Goal: Transaction & Acquisition: Purchase product/service

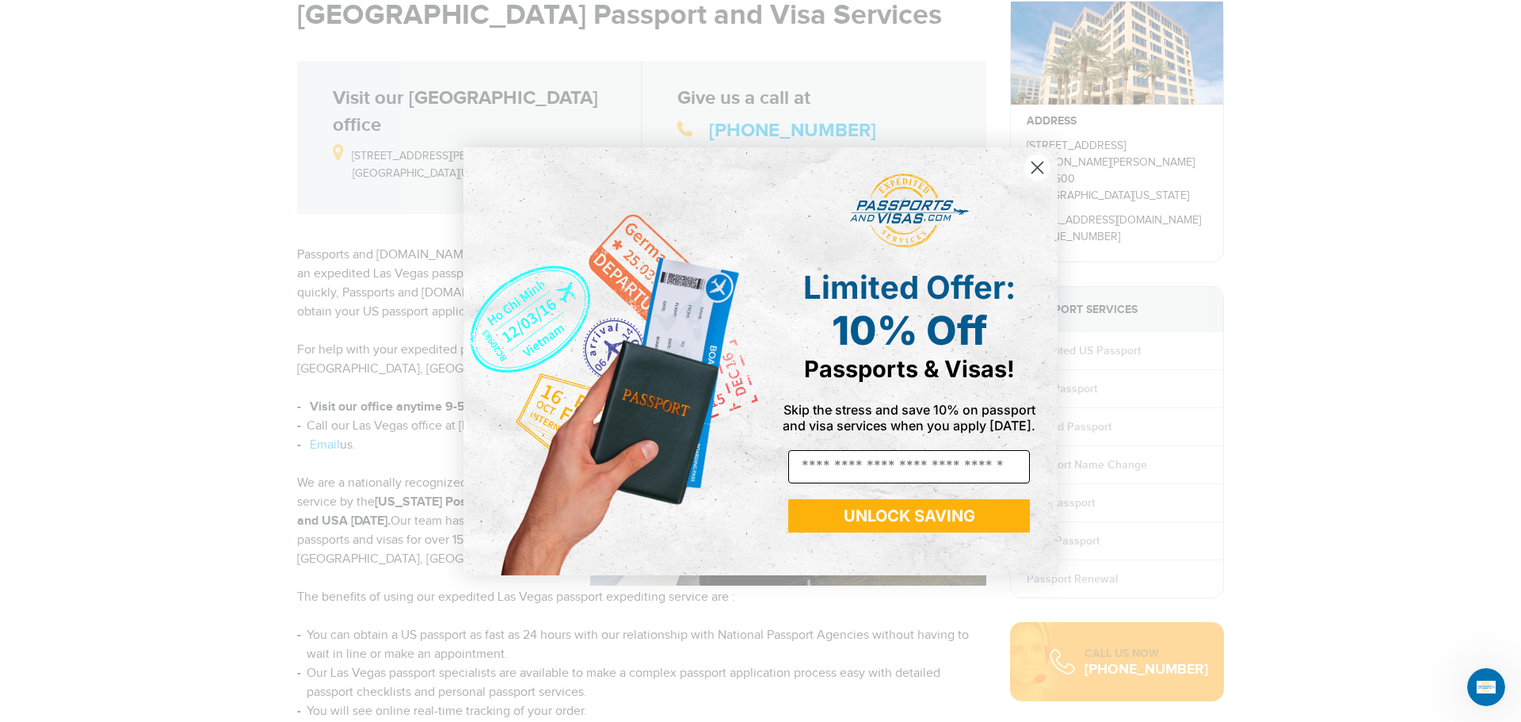
click at [839, 472] on input "Email" at bounding box center [909, 466] width 242 height 33
type input "**********"
click at [910, 524] on button "UNLOCK SAVING" at bounding box center [909, 515] width 242 height 33
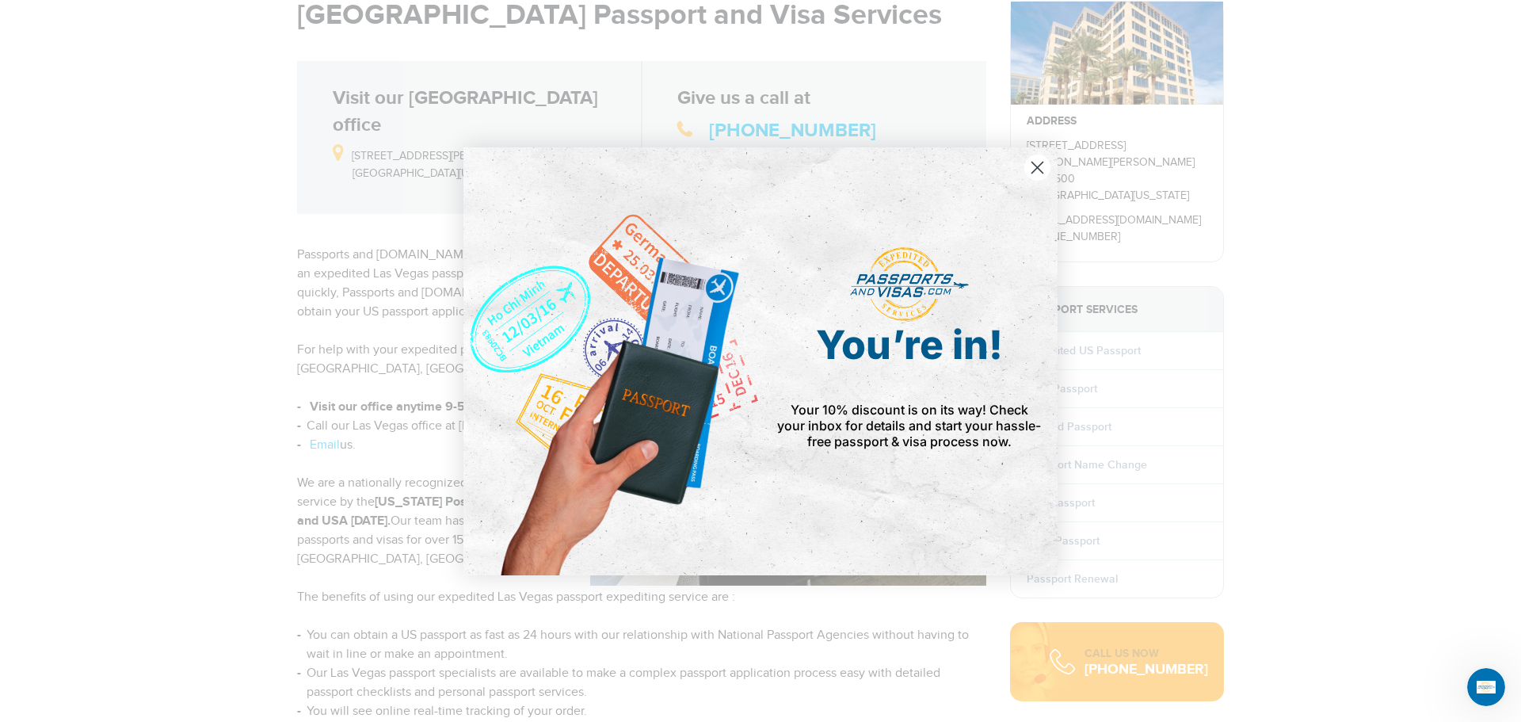
click at [1038, 166] on icon "Close dialog" at bounding box center [1037, 167] width 11 height 11
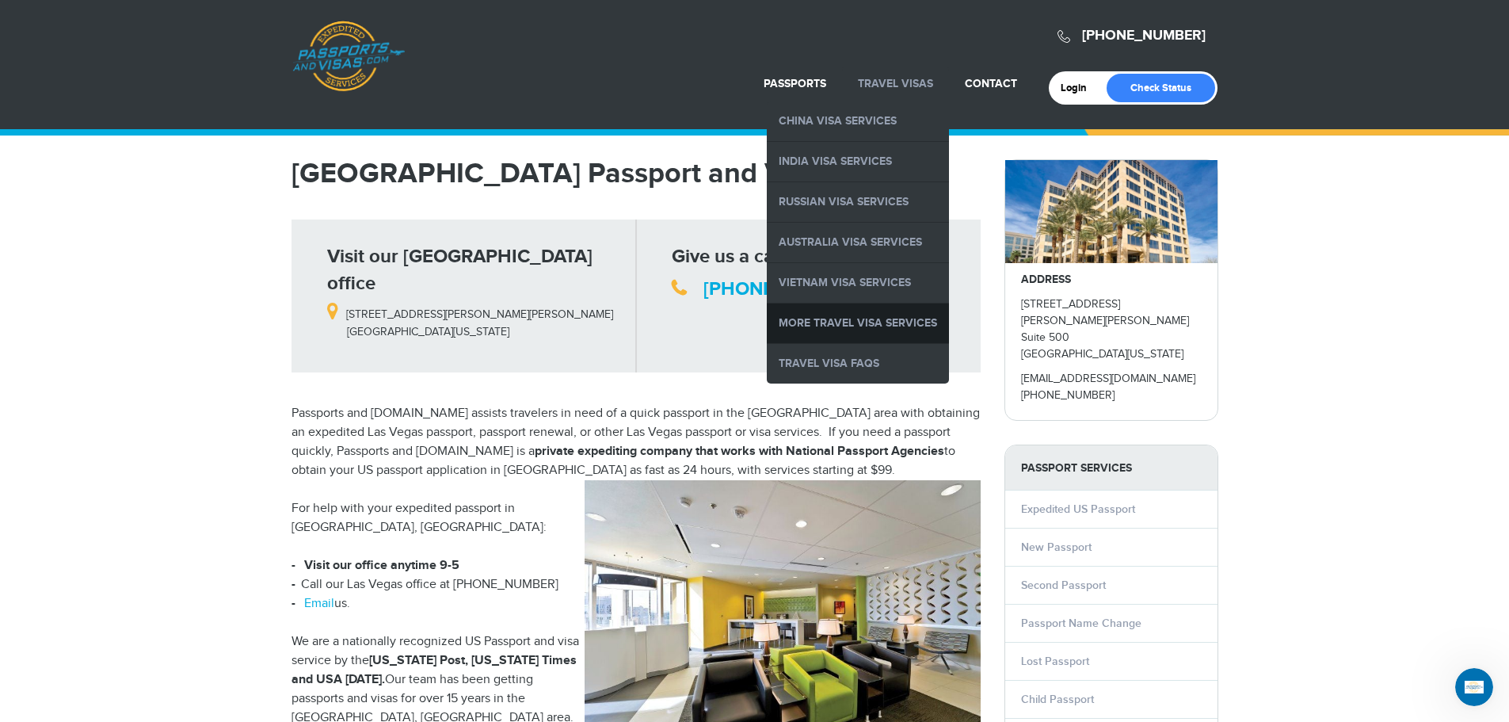
click at [886, 330] on link "More Travel Visa Services" at bounding box center [858, 323] width 182 height 40
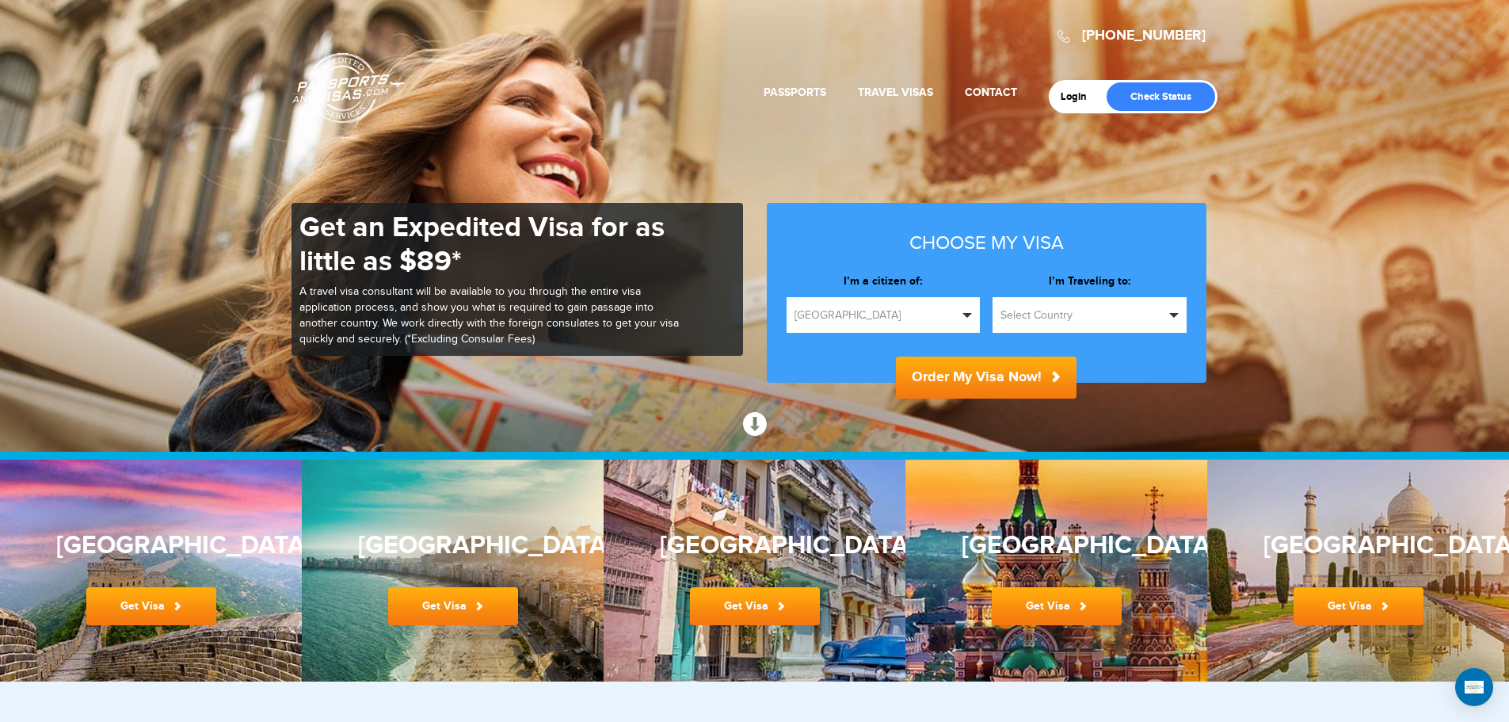
click at [878, 314] on span "United States" at bounding box center [876, 315] width 164 height 16
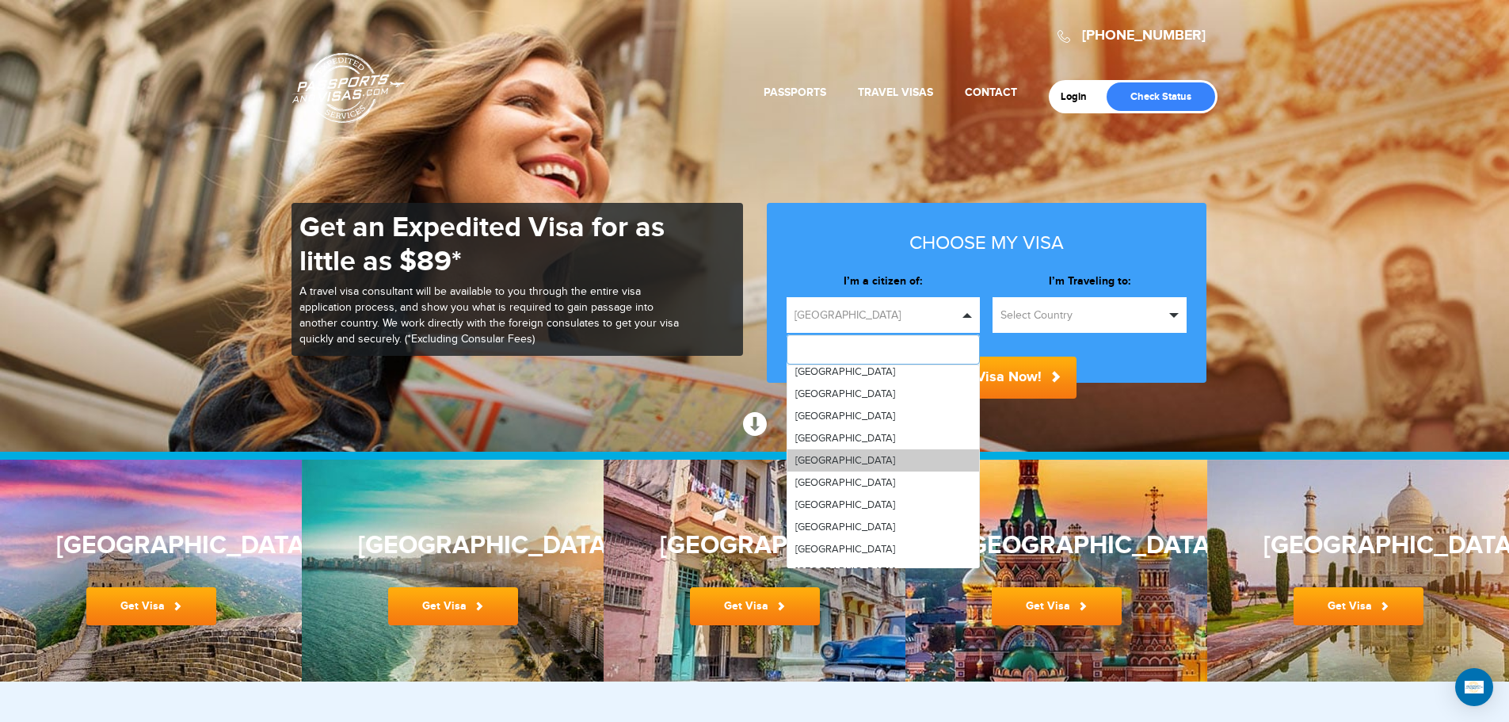
scroll to position [1584, 0]
type input "*"
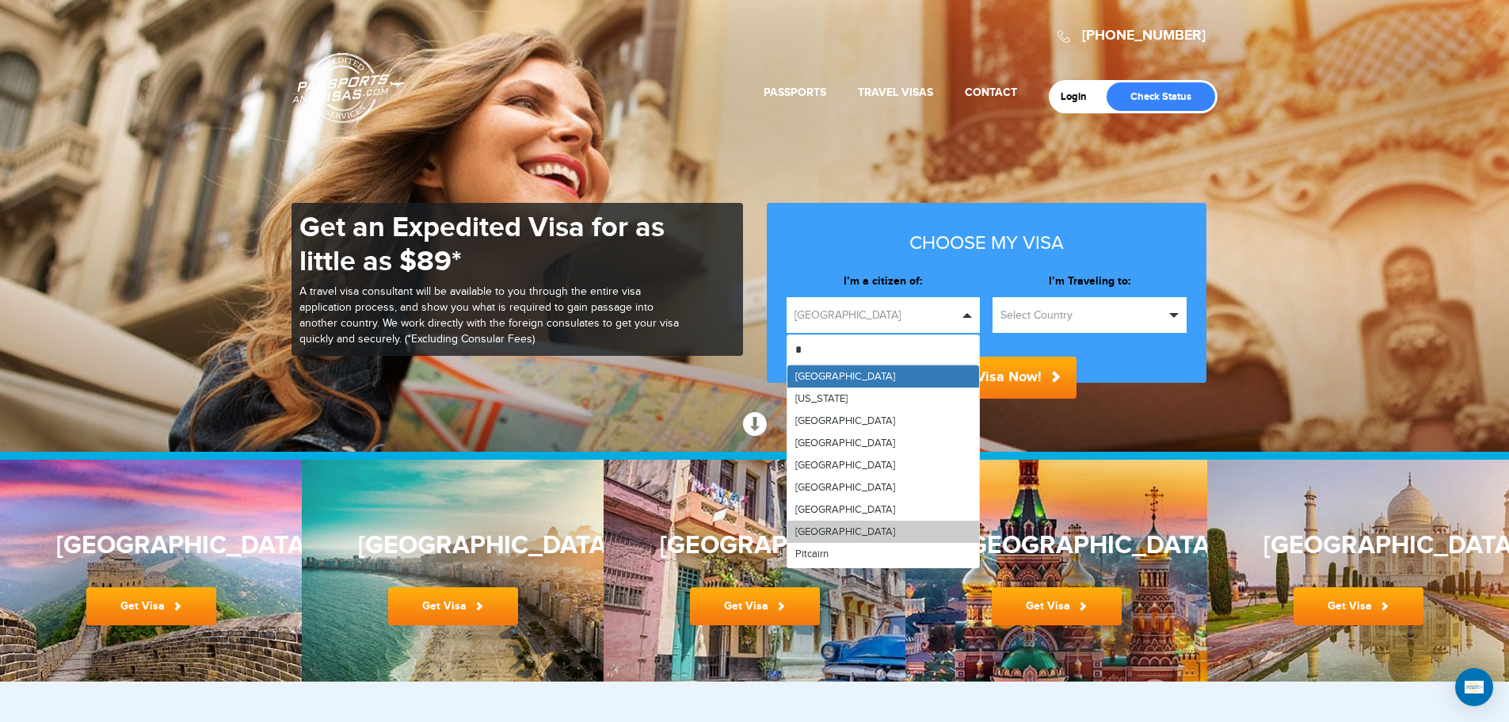
click at [882, 535] on link "[GEOGRAPHIC_DATA]" at bounding box center [883, 531] width 192 height 22
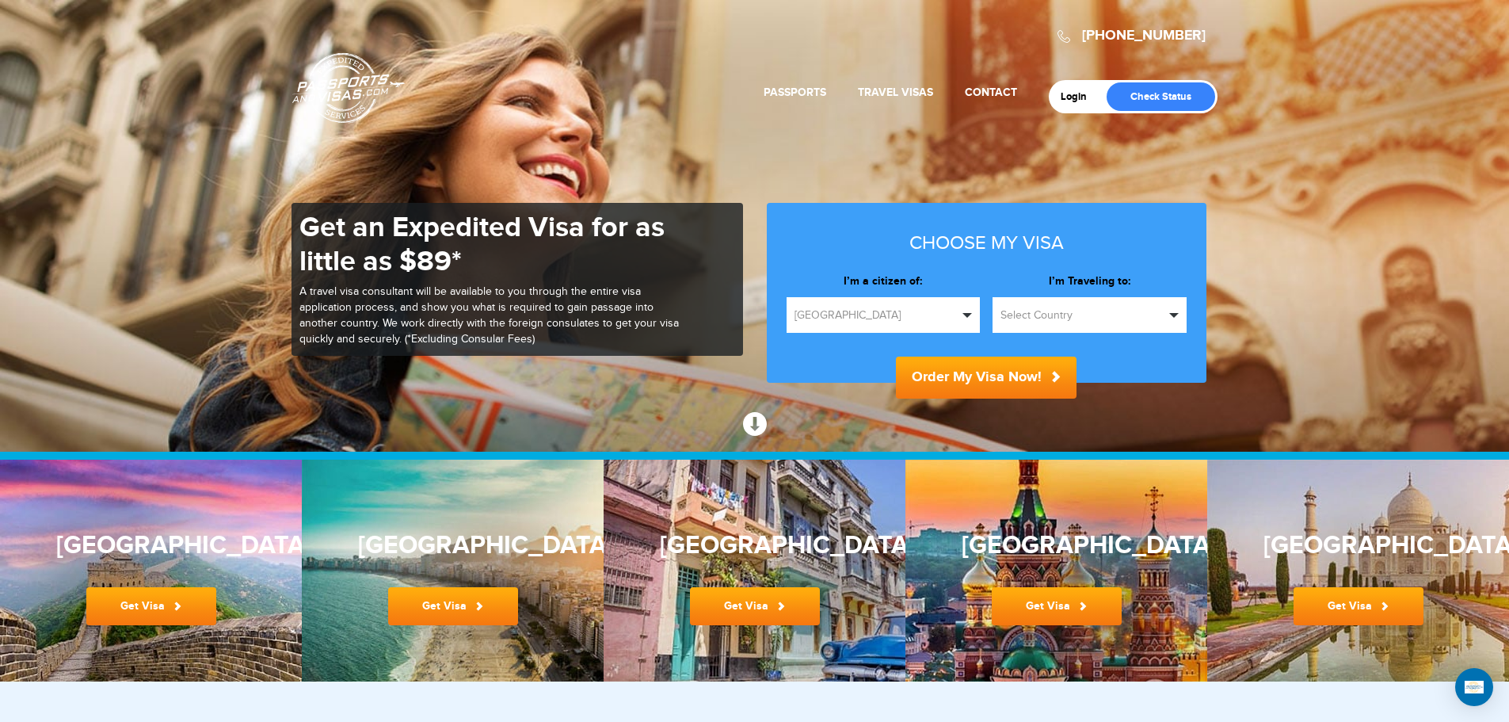
click at [1074, 314] on span "Select Country" at bounding box center [1082, 315] width 164 height 16
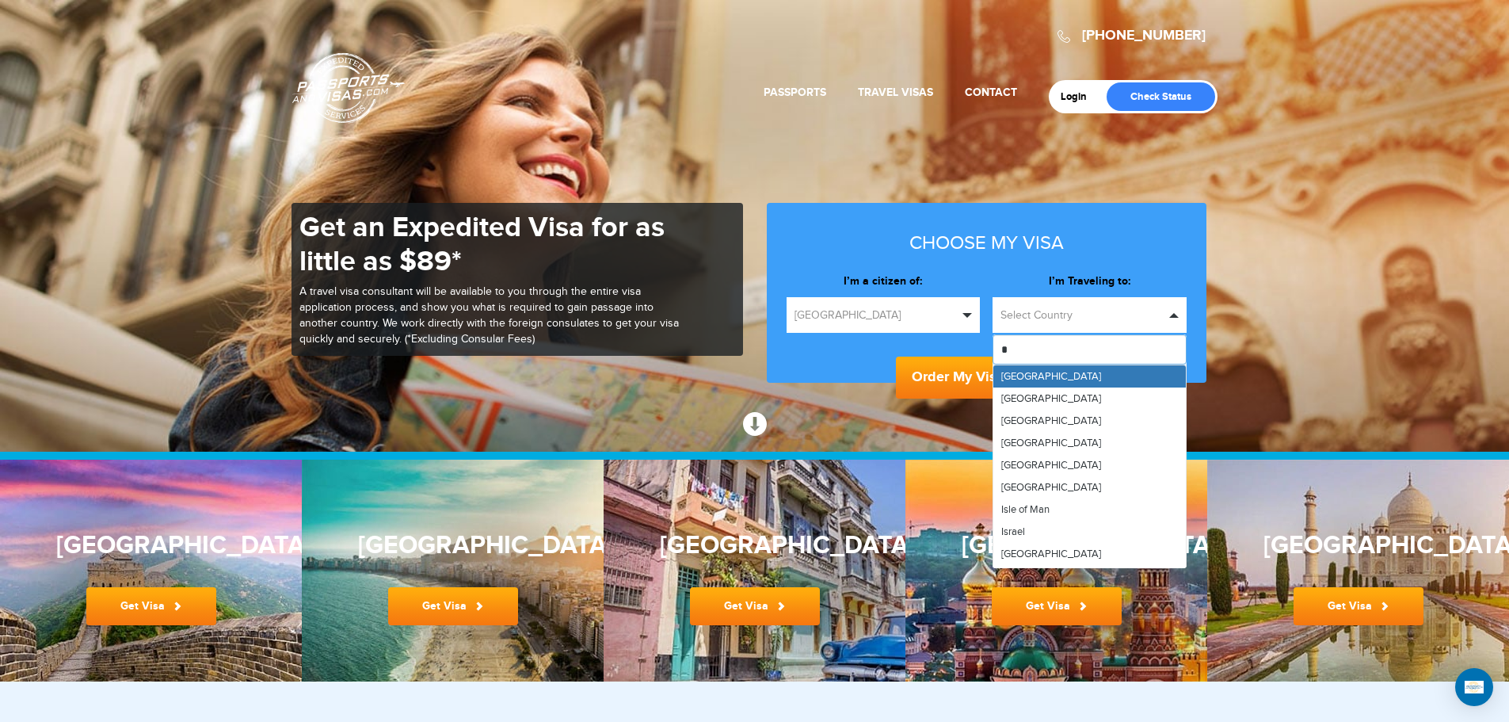
type input "**"
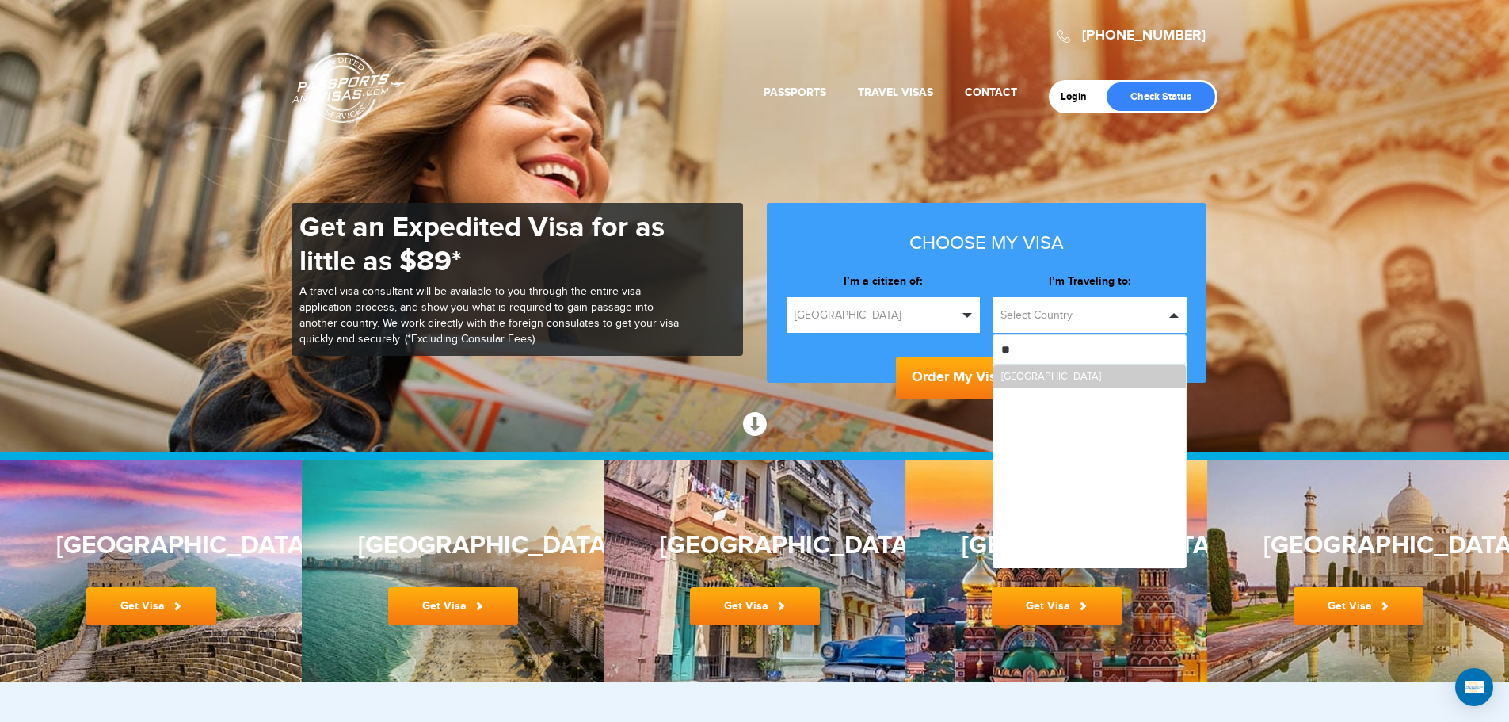
click at [1069, 377] on link "[GEOGRAPHIC_DATA]" at bounding box center [1089, 376] width 192 height 22
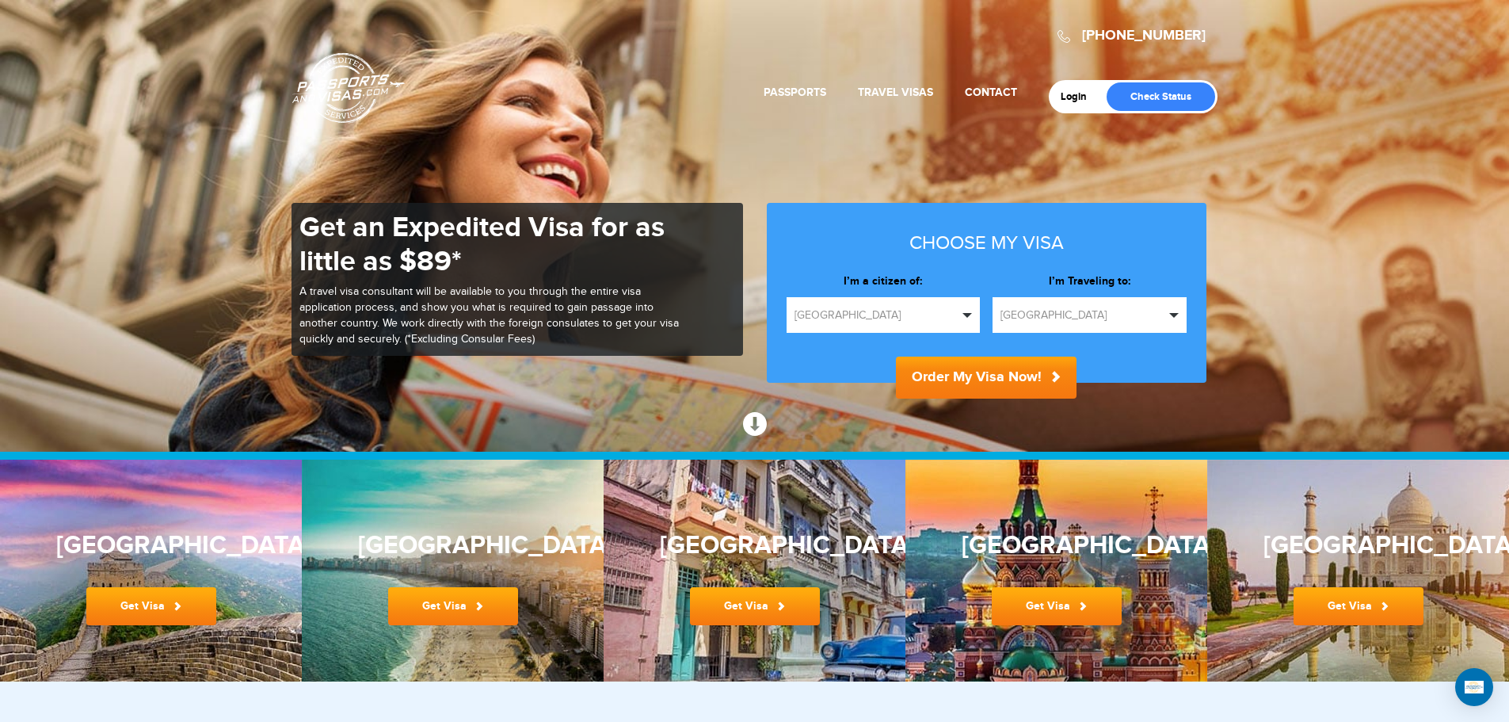
click at [973, 390] on button "Order My Visa Now!" at bounding box center [986, 377] width 181 height 42
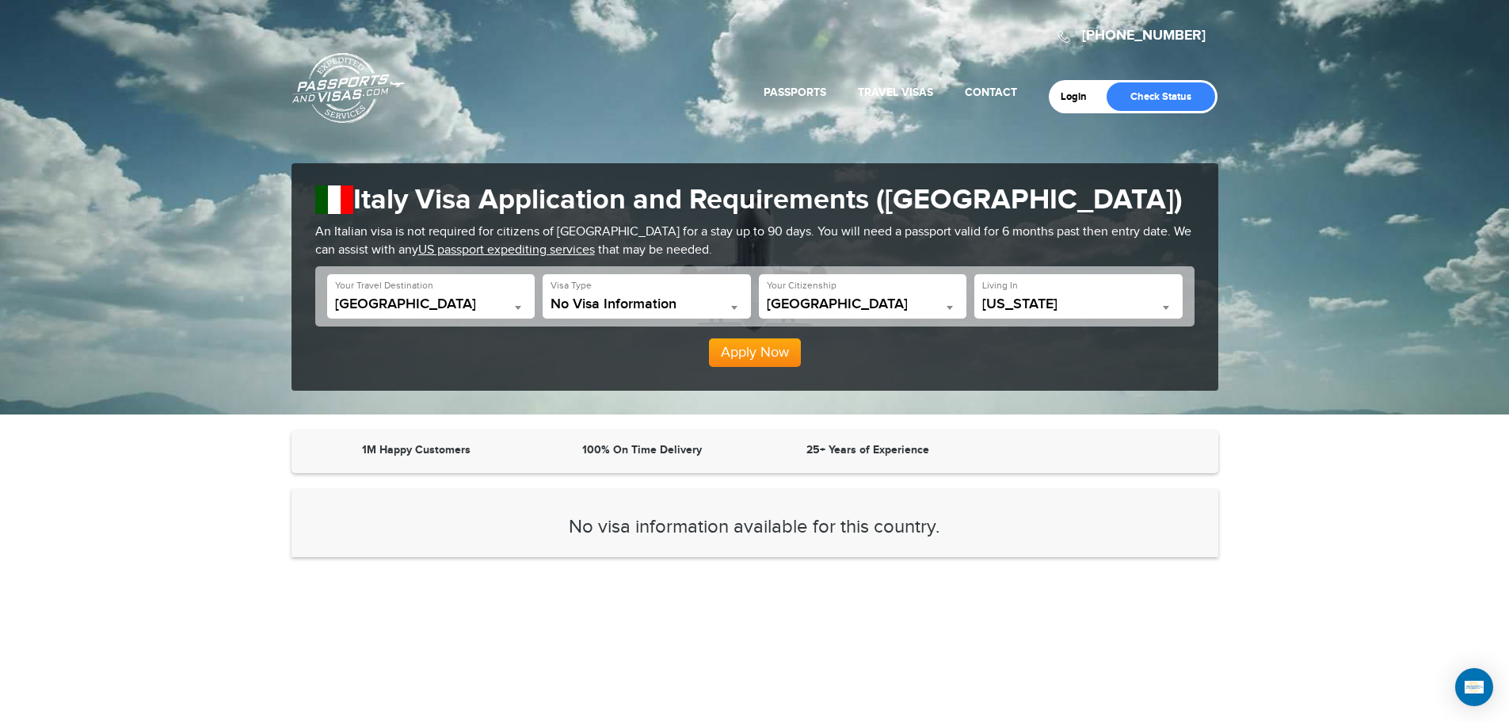
click at [1065, 299] on span "[US_STATE]" at bounding box center [1078, 304] width 192 height 16
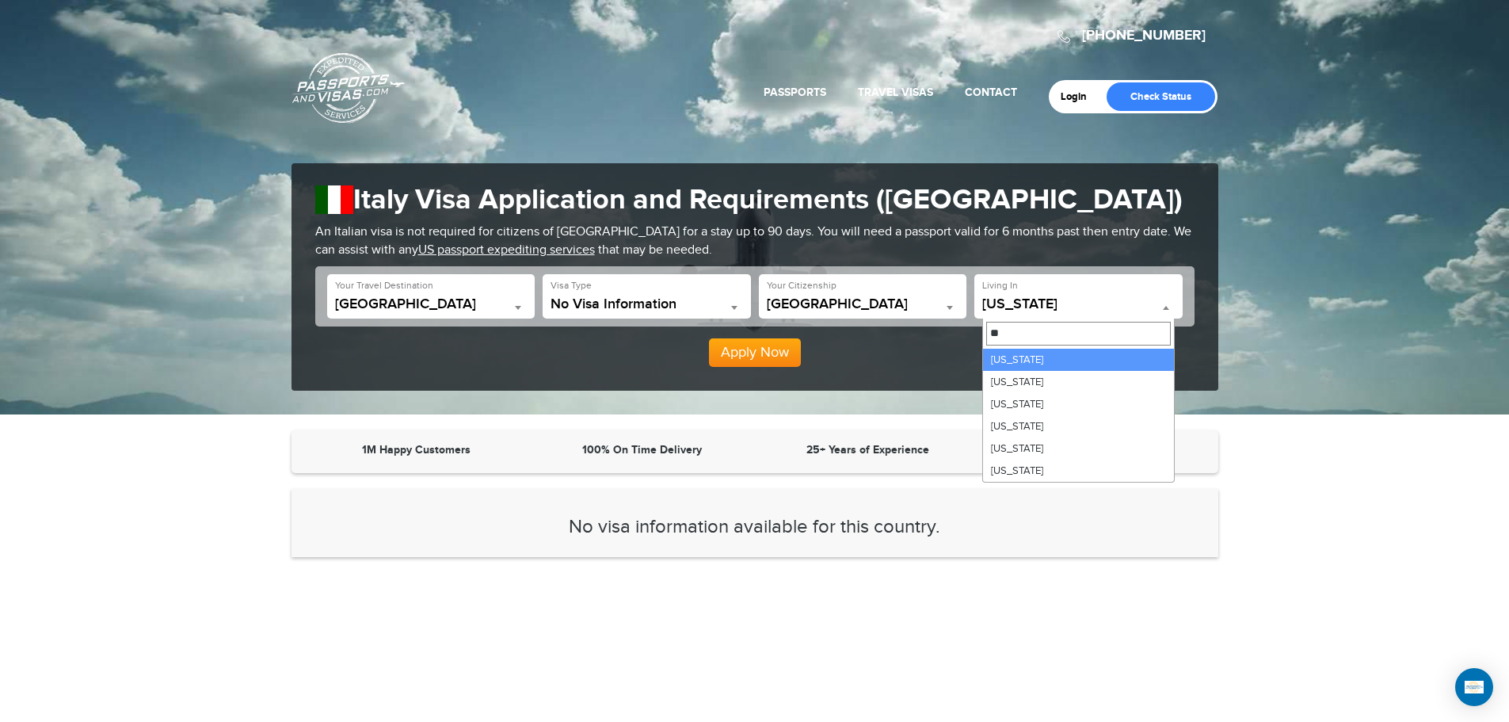
type input "*"
type input "***"
select select "**"
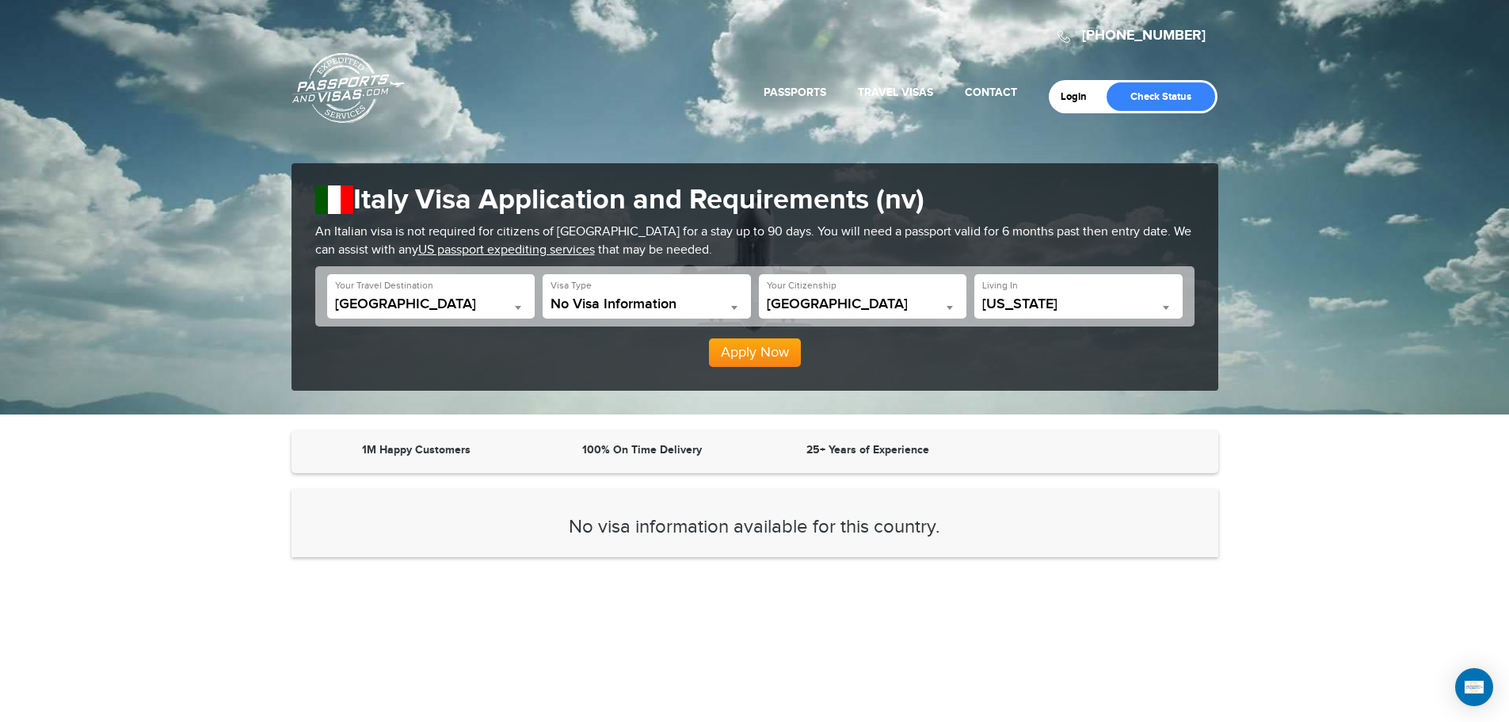
click at [626, 307] on span "No Visa Information" at bounding box center [646, 304] width 192 height 16
click at [646, 299] on span "No Visa Information" at bounding box center [646, 304] width 192 height 16
type input "*"
click at [746, 355] on button "Apply Now" at bounding box center [755, 352] width 92 height 29
